Goal: Check status: Check status

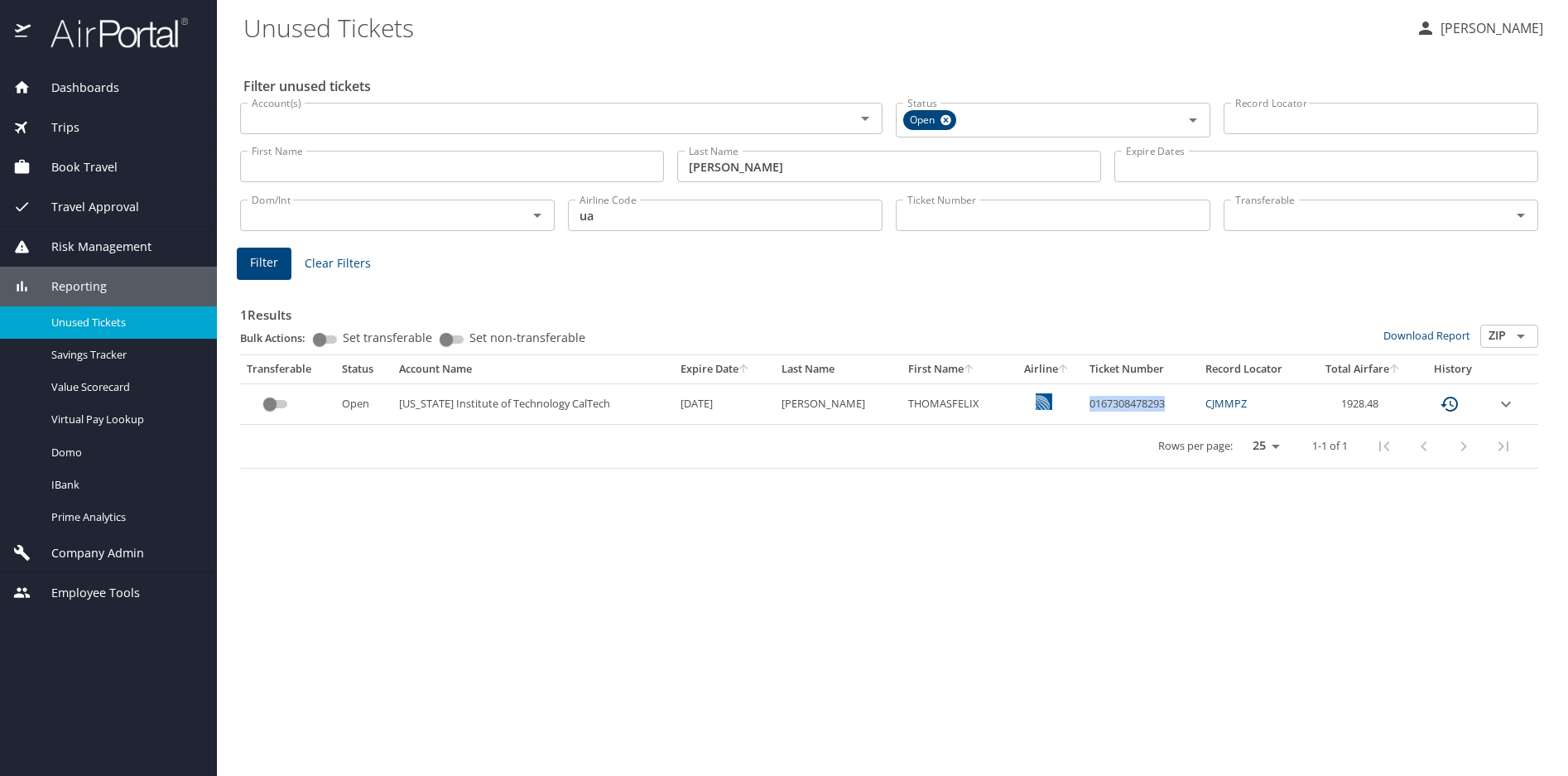
drag, startPoint x: 1156, startPoint y: 403, endPoint x: 1073, endPoint y: 404, distance: 83.0
click at [1083, 404] on td "0167308478293" at bounding box center [1141, 404] width 116 height 41
copy td "0167308478293"
drag, startPoint x: 668, startPoint y: 35, endPoint x: 649, endPoint y: 39, distance: 19.4
click at [668, 35] on Tickets "Unused Tickets" at bounding box center [823, 27] width 1160 height 52
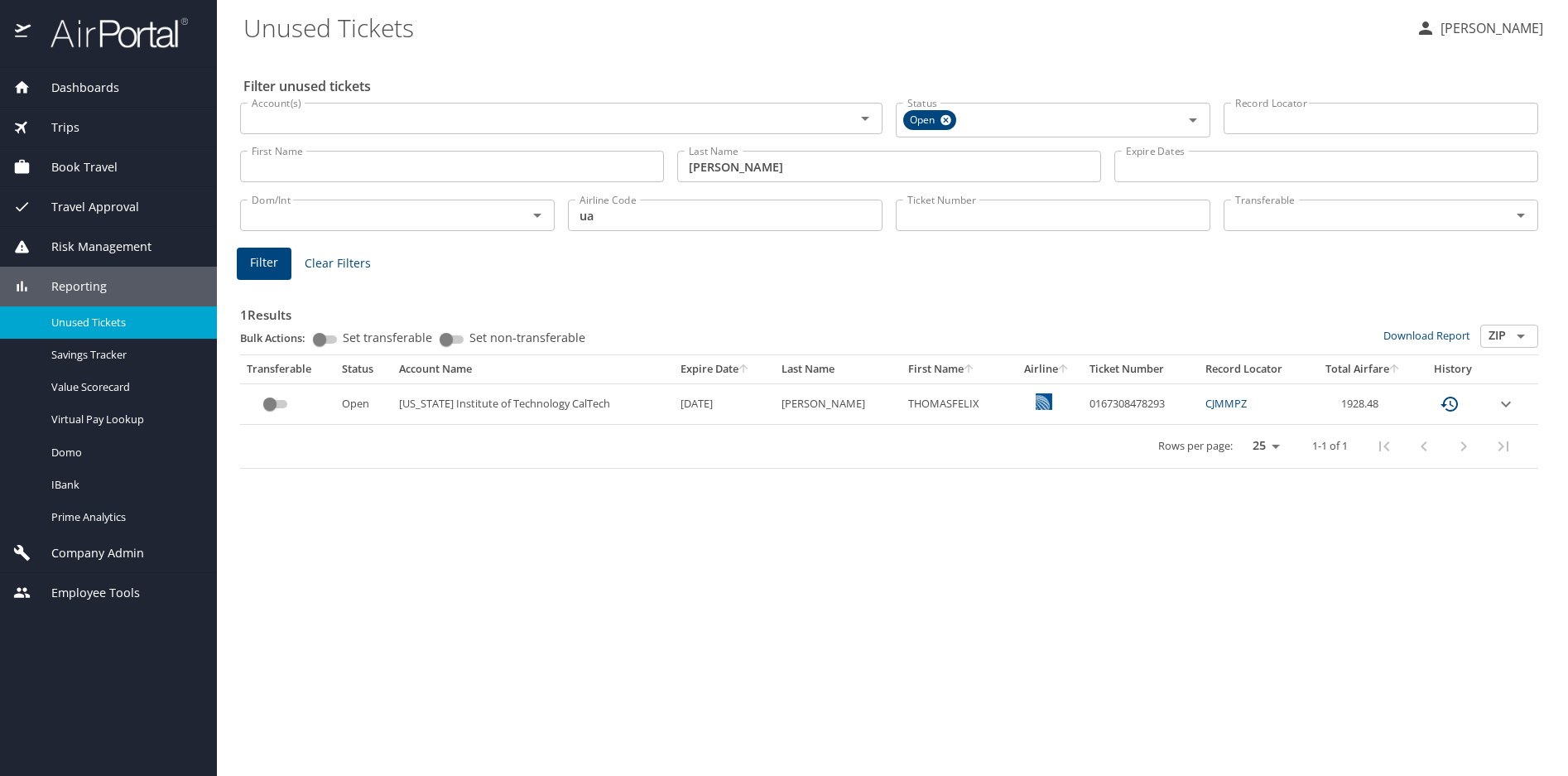
click at [80, 85] on span "Dashboards" at bounding box center [75, 88] width 89 height 19
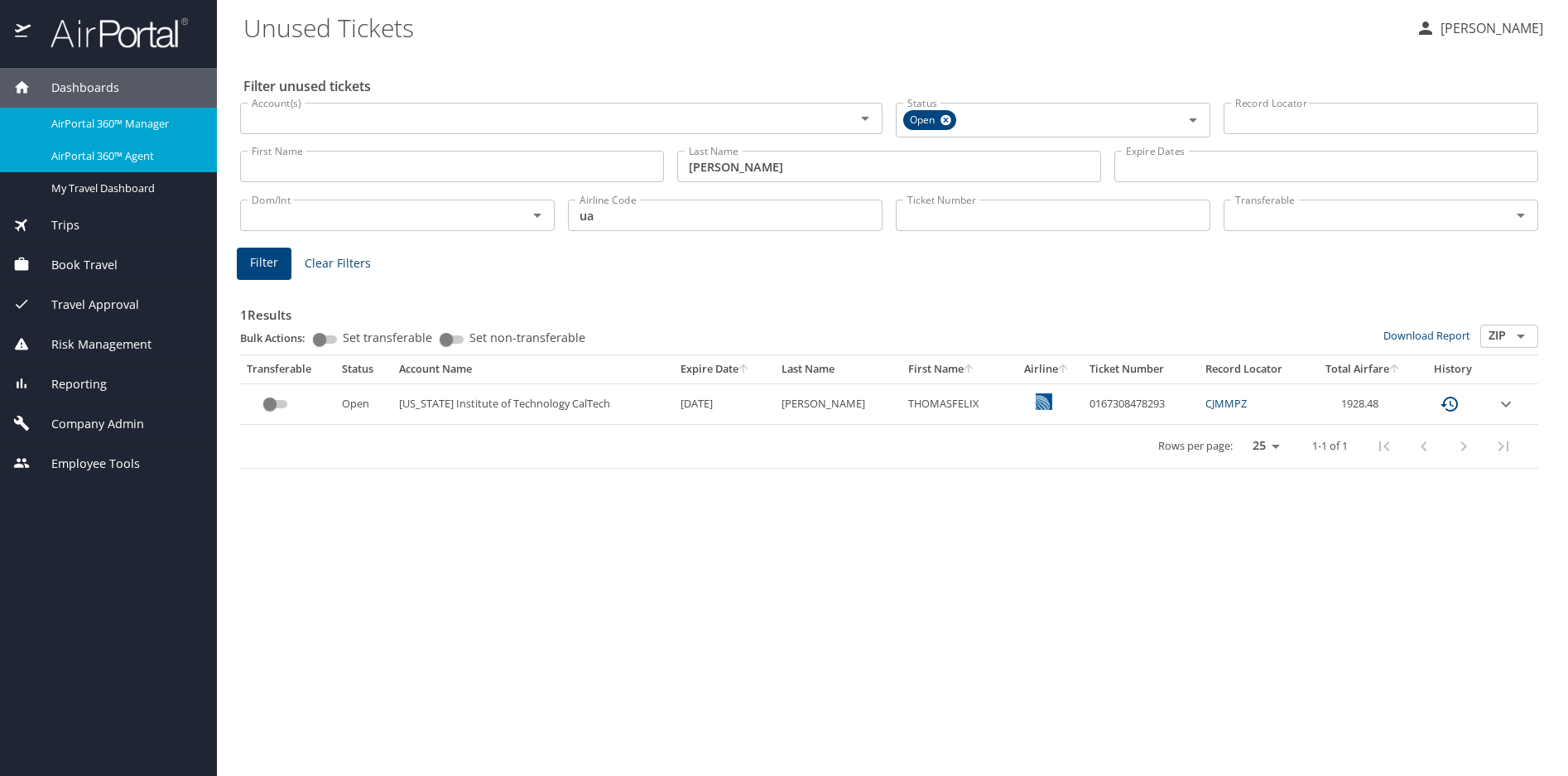
click at [105, 153] on span "AirPortal 360™ Agent" at bounding box center [125, 156] width 146 height 16
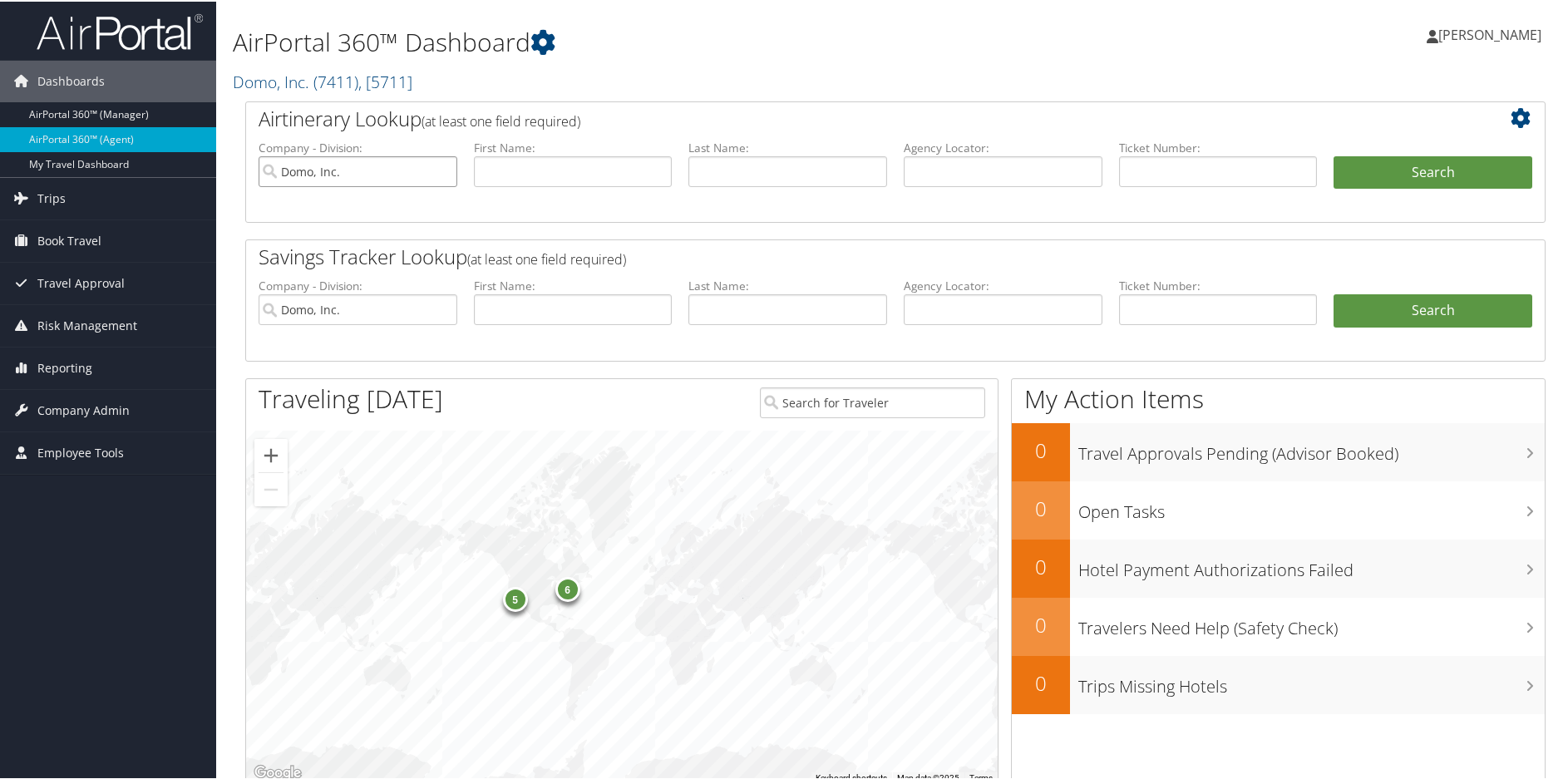
click at [440, 168] on input "Domo, Inc." at bounding box center [358, 170] width 199 height 31
click at [948, 176] on input "text" at bounding box center [1003, 170] width 199 height 31
paste input "DP6J0F"
type input "DP6J0F"
click at [1461, 174] on button "Search" at bounding box center [1433, 171] width 199 height 33
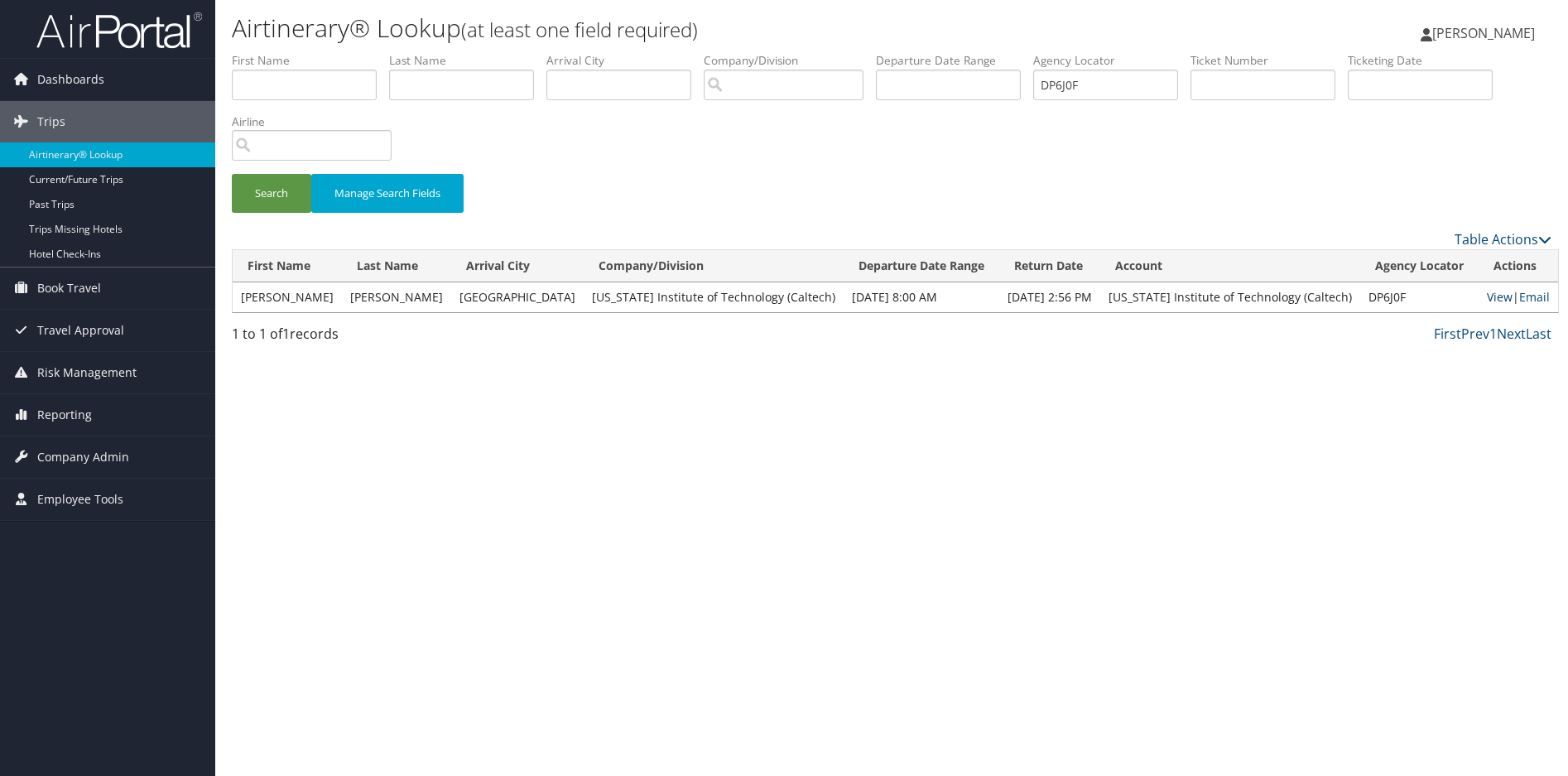
click at [1488, 297] on link "View" at bounding box center [1500, 297] width 25 height 16
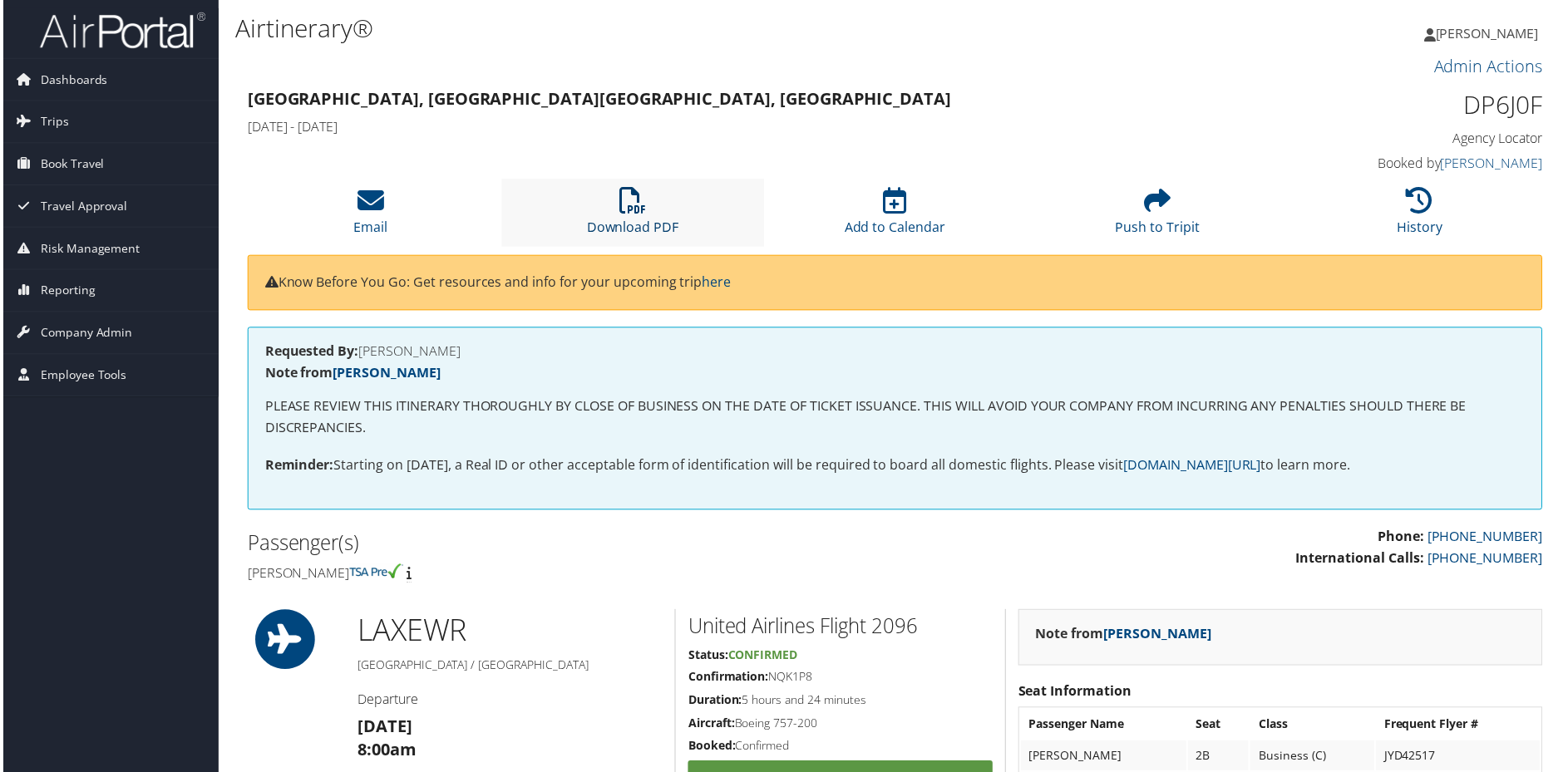
click at [620, 207] on icon at bounding box center [631, 201] width 26 height 26
